Goal: Complete application form

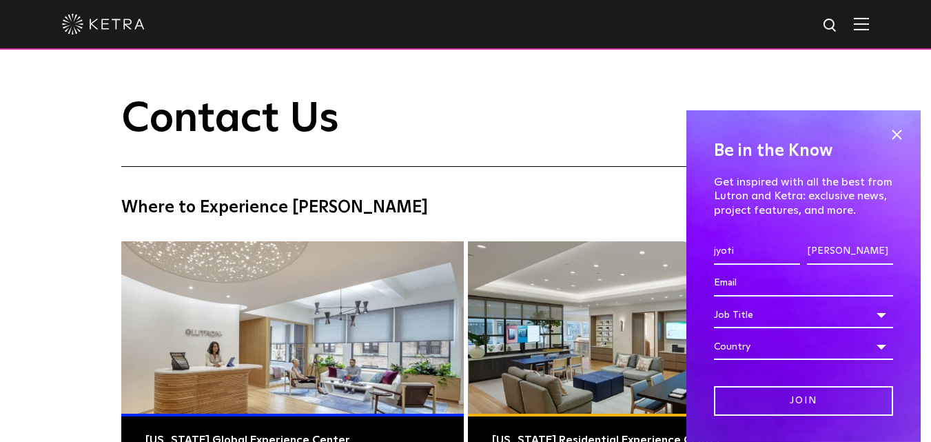
type input "[EMAIL_ADDRESS][DOMAIN_NAME]"
type input "[PERSON_NAME]"
select select "Lighting Designer"
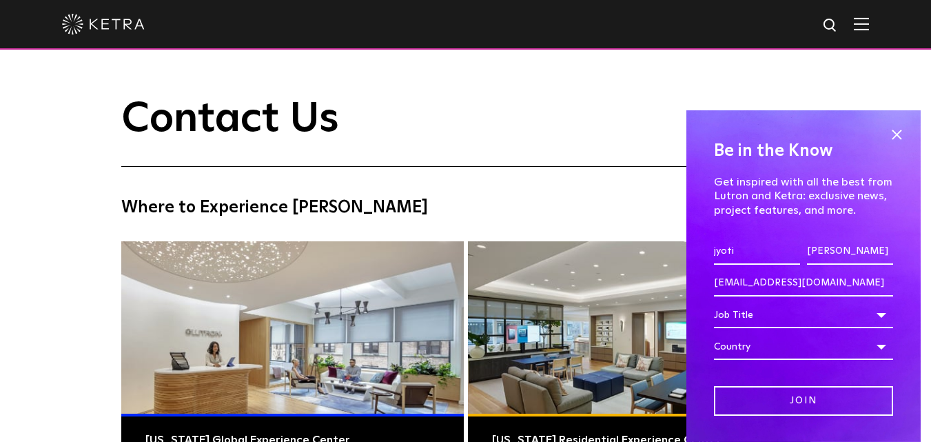
select select "Contractor"
select select "Aland Islands"
select select "Contractor"
select select "Aland Islands"
select select "Other"
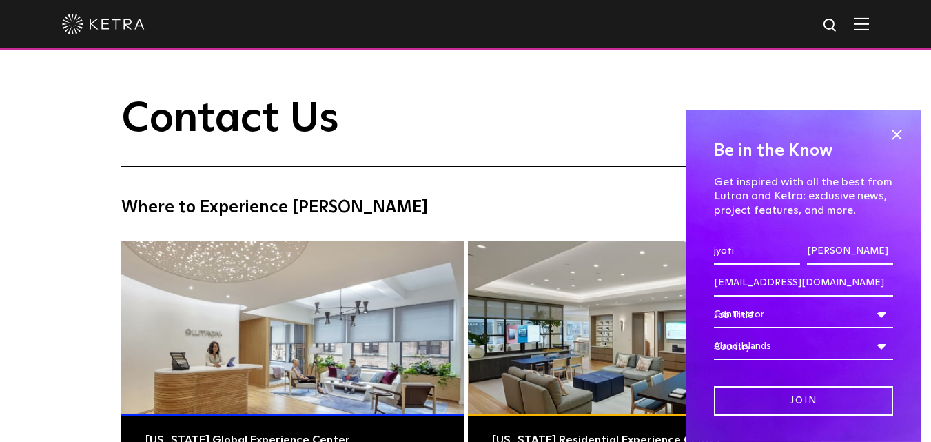
select select "Other"
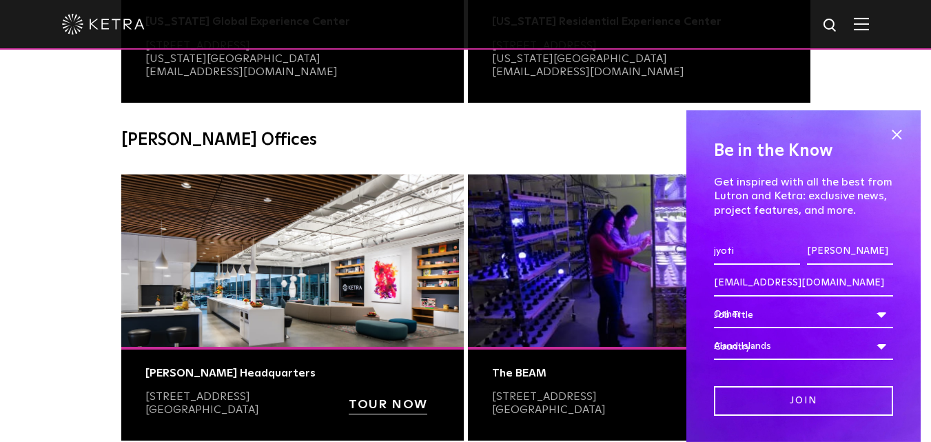
scroll to position [552, 0]
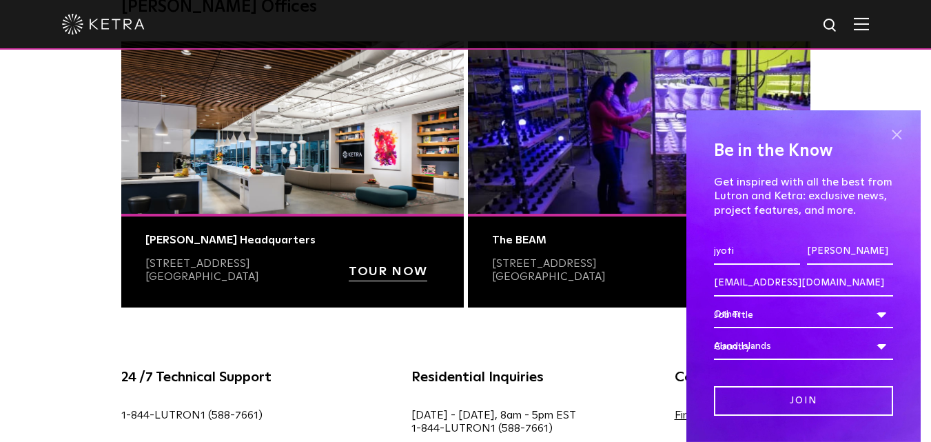
click at [891, 134] on span at bounding box center [897, 134] width 21 height 21
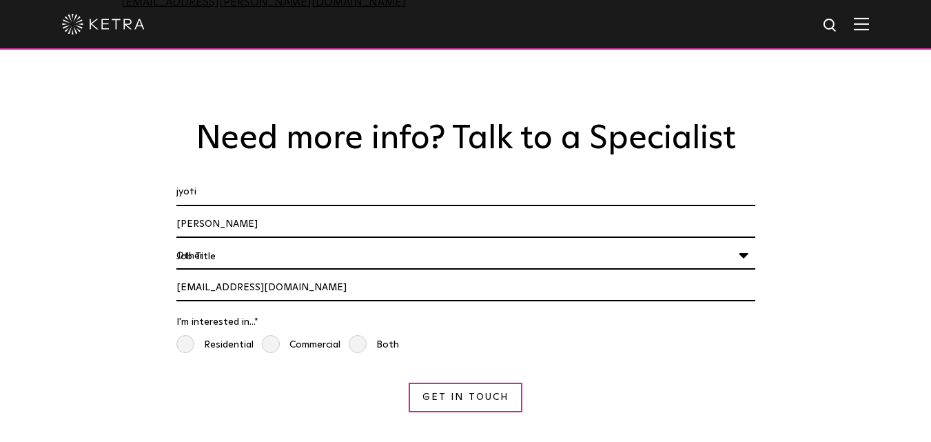
scroll to position [1034, 0]
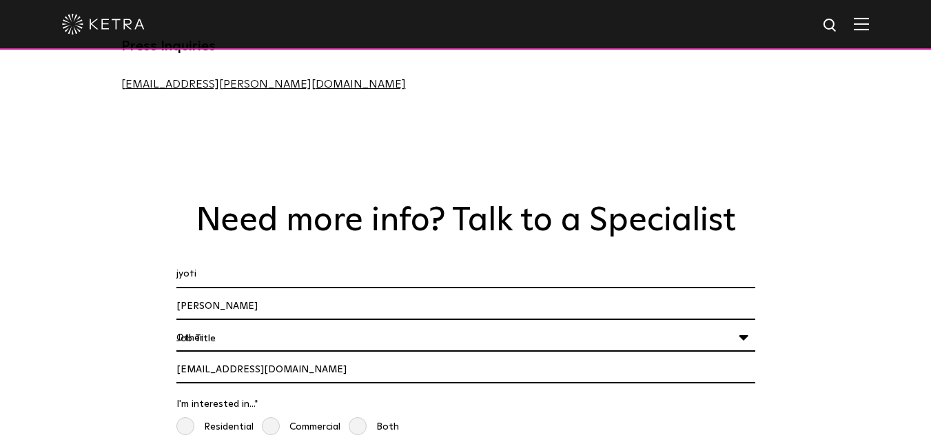
click at [278, 357] on input "[EMAIL_ADDRESS][DOMAIN_NAME]" at bounding box center [465, 370] width 579 height 26
type input "Jyoti"
